Goal: Transaction & Acquisition: Purchase product/service

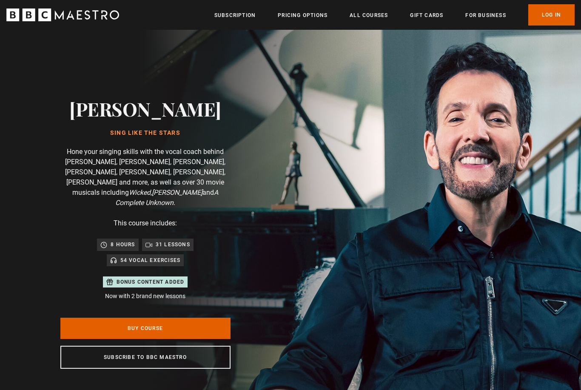
scroll to position [0, 891]
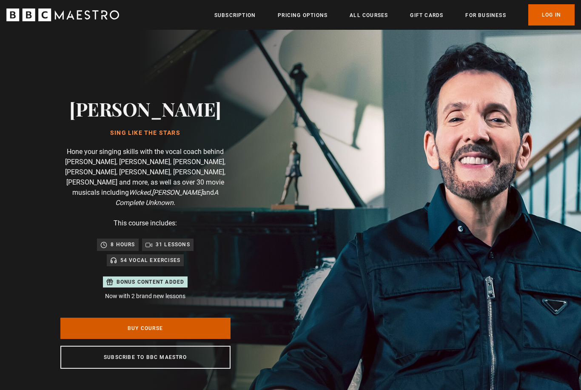
click at [88, 318] on link "Buy Course" at bounding box center [145, 328] width 170 height 21
click at [87, 318] on link "Buy Course" at bounding box center [145, 328] width 170 height 21
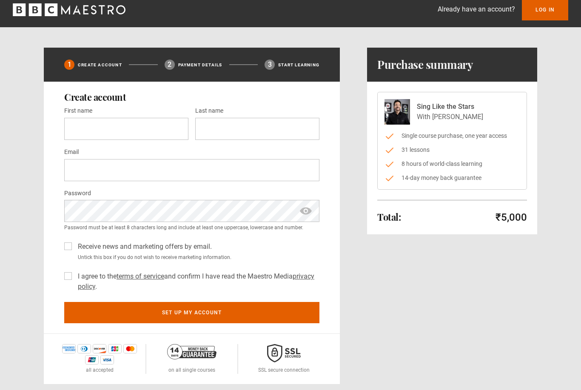
scroll to position [6, 0]
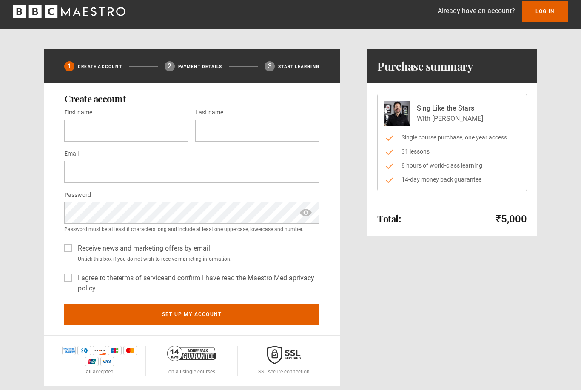
click at [61, 123] on div "Create account First name * Last name * Email * Password * Password must be at …" at bounding box center [192, 210] width 296 height 252
click at [81, 128] on input "First name *" at bounding box center [126, 131] width 124 height 22
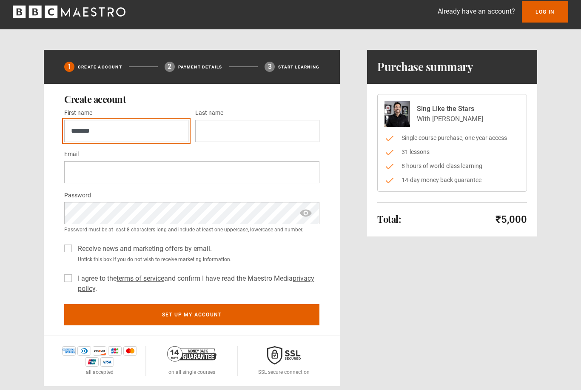
type input "******"
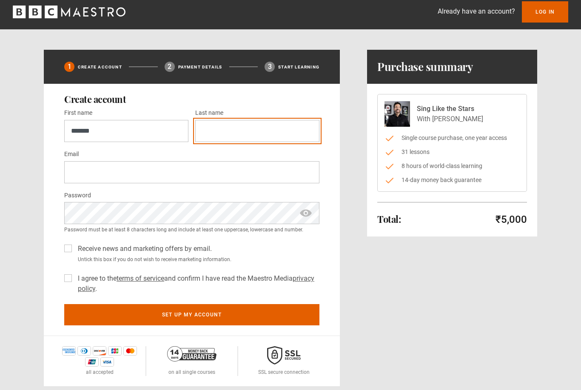
click at [282, 125] on input "Last name *" at bounding box center [257, 131] width 124 height 22
type input "*****"
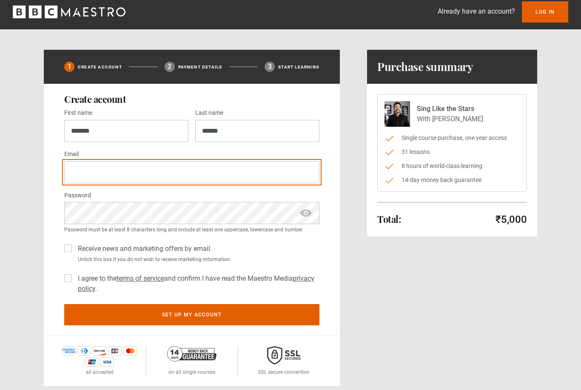
click at [282, 176] on input "Email *" at bounding box center [191, 172] width 255 height 22
type input "*"
type input "**********"
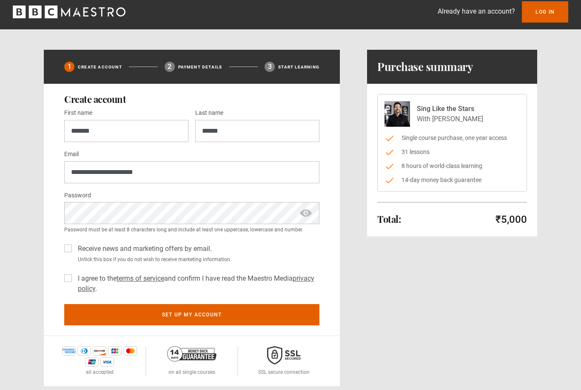
click at [306, 222] on span "show password" at bounding box center [306, 213] width 14 height 22
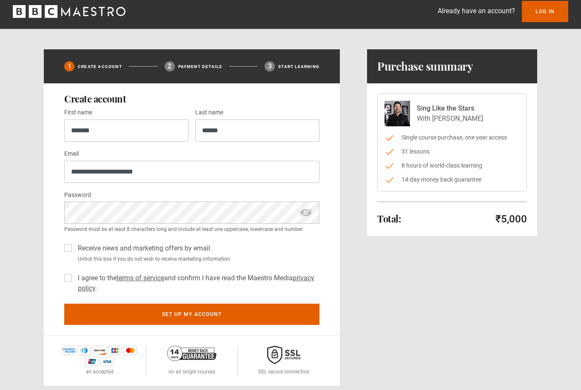
click at [74, 275] on label "I agree to the terms of service and confirm I have read the Maestro Media priva…" at bounding box center [196, 283] width 245 height 20
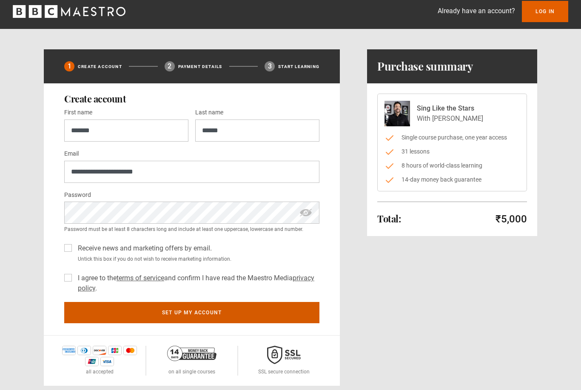
click at [84, 305] on button "Set up my account" at bounding box center [191, 312] width 255 height 21
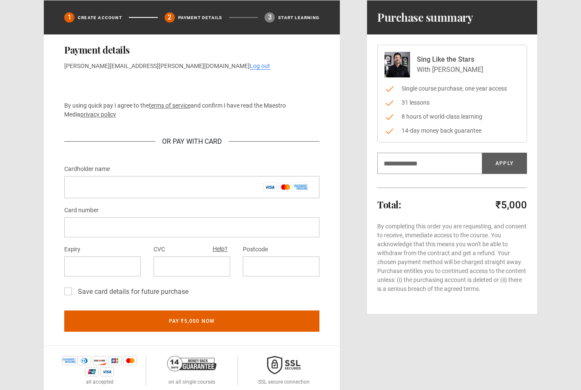
scroll to position [54, 0]
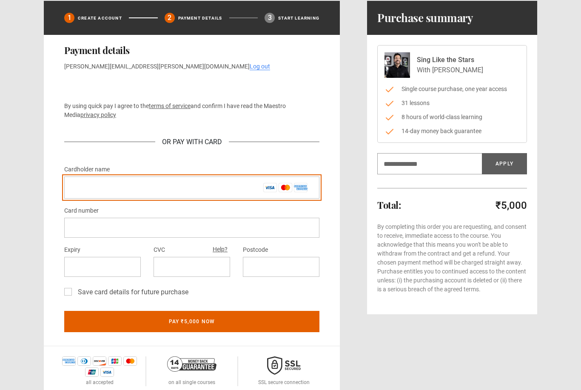
click at [78, 188] on input "Cardholder name *" at bounding box center [191, 187] width 255 height 22
click at [265, 187] on input "Cardholder name *" at bounding box center [191, 187] width 255 height 22
click at [211, 191] on input "Cardholder name *" at bounding box center [191, 187] width 255 height 22
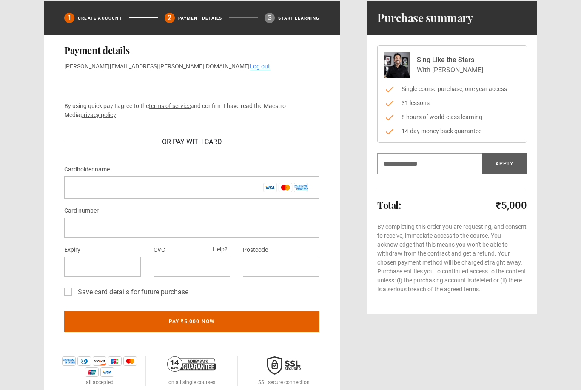
click at [196, 232] on div at bounding box center [191, 228] width 255 height 20
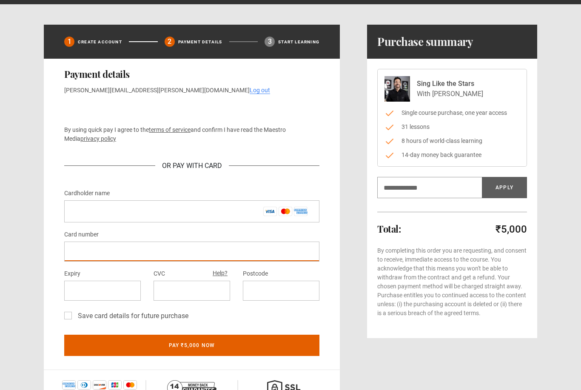
scroll to position [0, 0]
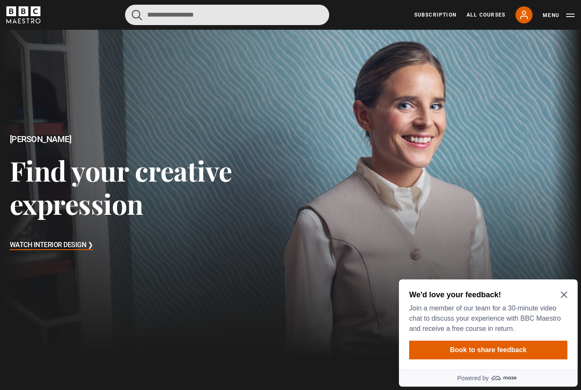
click at [266, 5] on input "Search" at bounding box center [227, 15] width 204 height 20
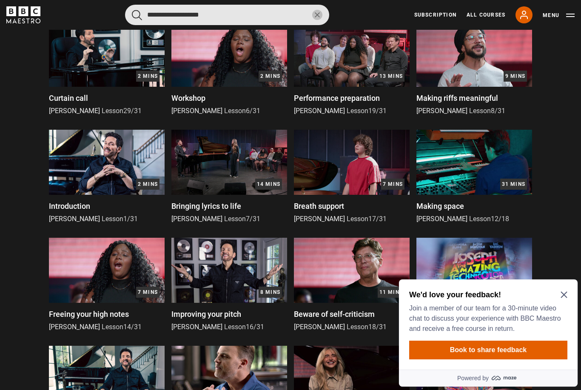
scroll to position [286, 0]
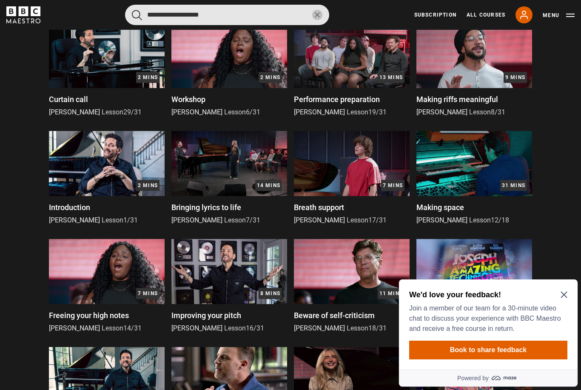
type input "**********"
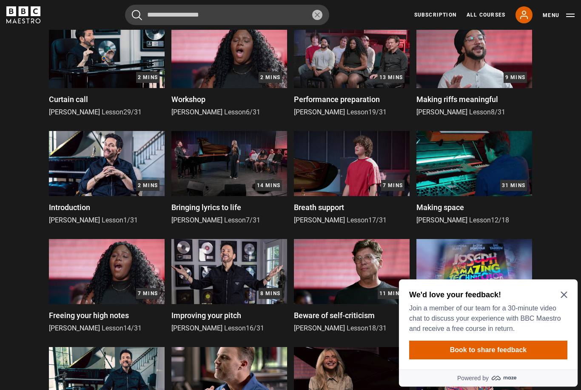
click at [80, 289] on img at bounding box center [107, 271] width 116 height 65
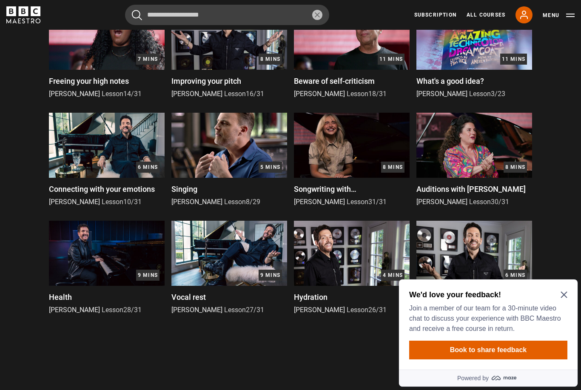
scroll to position [521, 0]
click at [563, 292] on icon "Close Maze Prompt" at bounding box center [564, 294] width 7 height 7
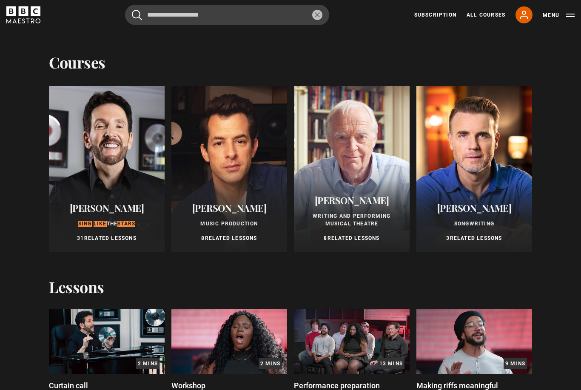
scroll to position [0, 0]
